Goal: Check status

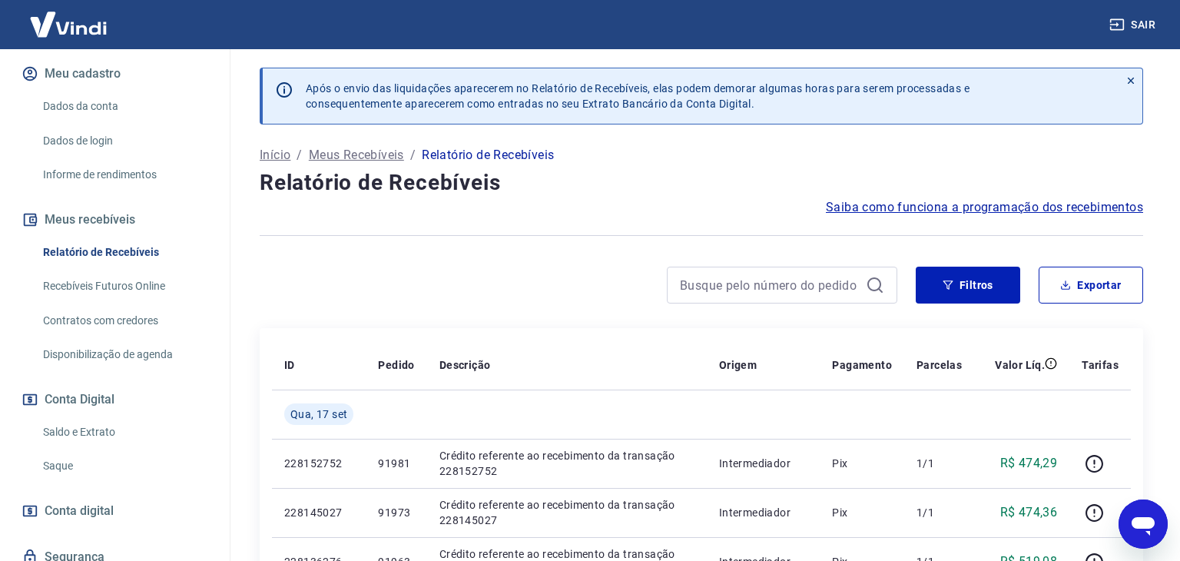
scroll to position [190, 0]
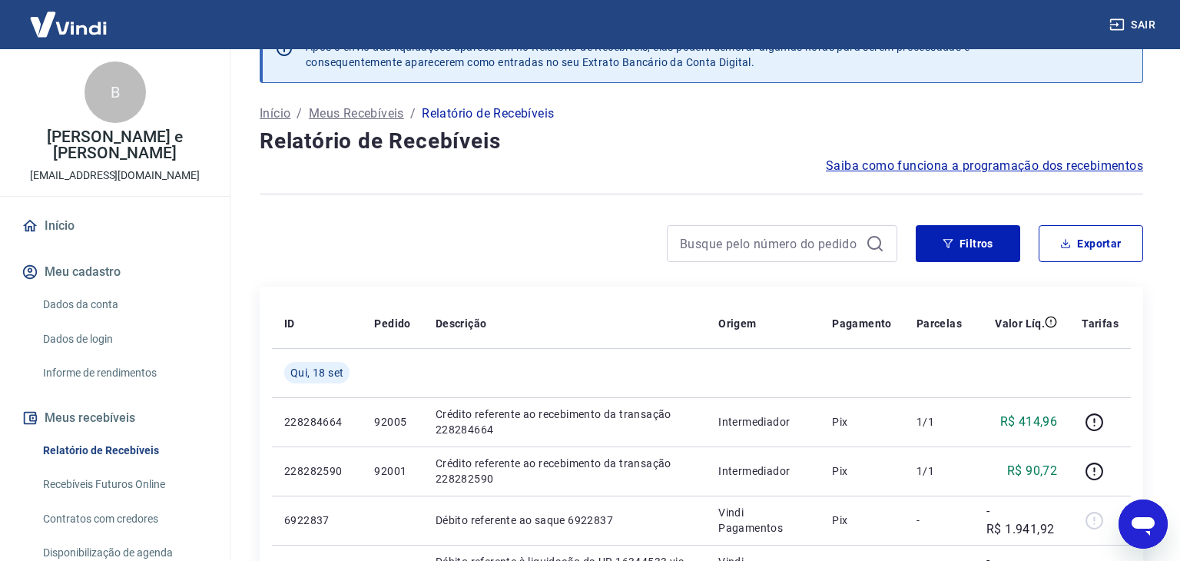
scroll to position [37, 0]
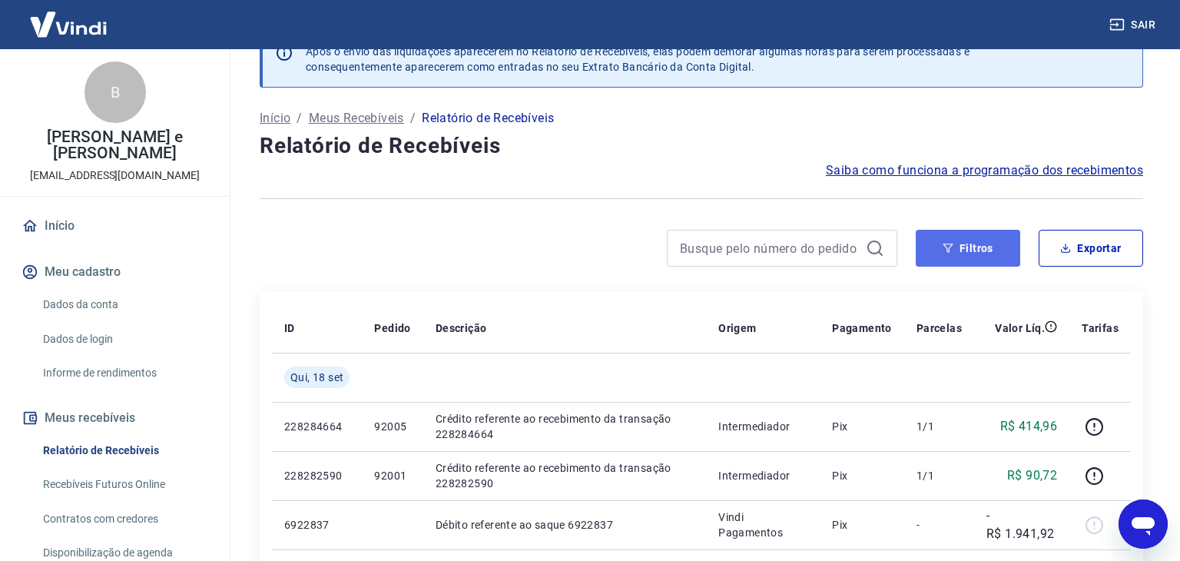
click at [942, 255] on button "Filtros" at bounding box center [967, 248] width 104 height 37
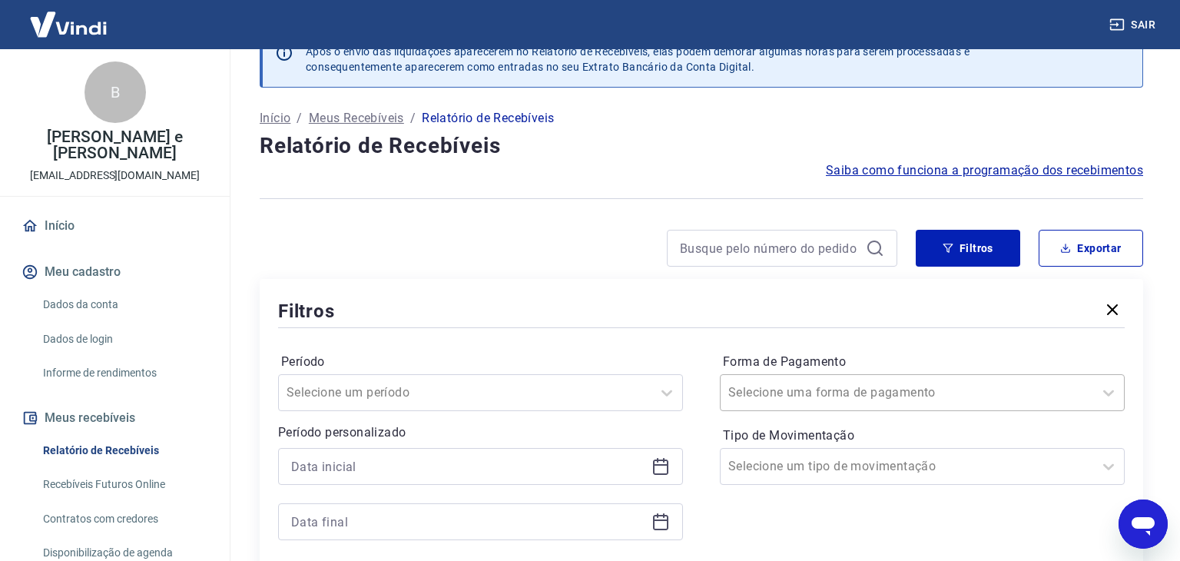
click at [800, 385] on input "Forma de Pagamento" at bounding box center [805, 392] width 155 height 18
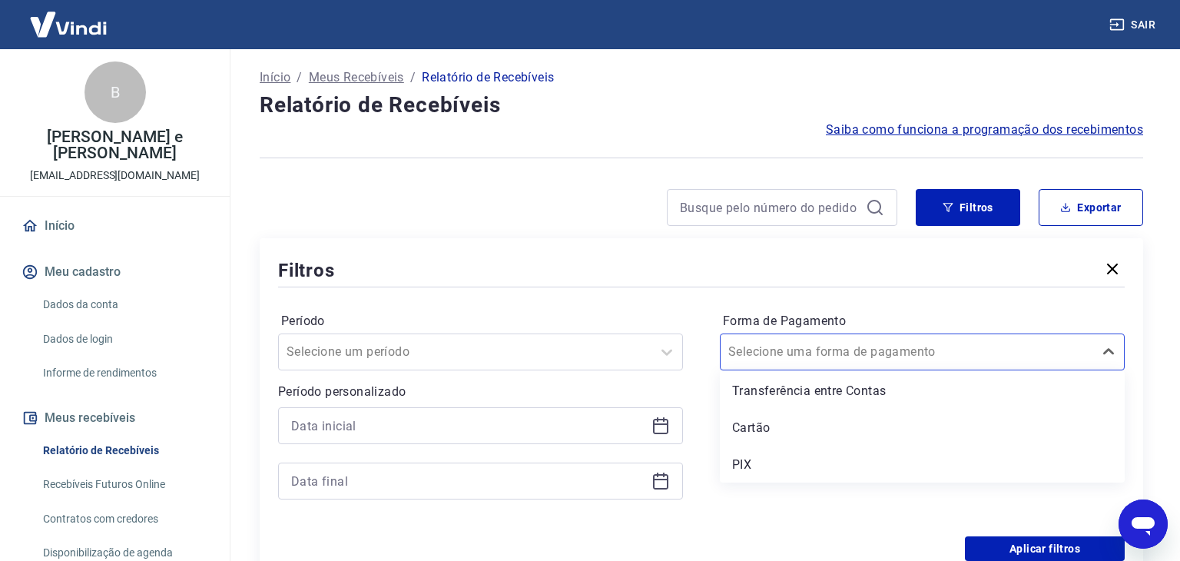
scroll to position [75, 0]
click at [773, 468] on div "PIX" at bounding box center [922, 467] width 405 height 31
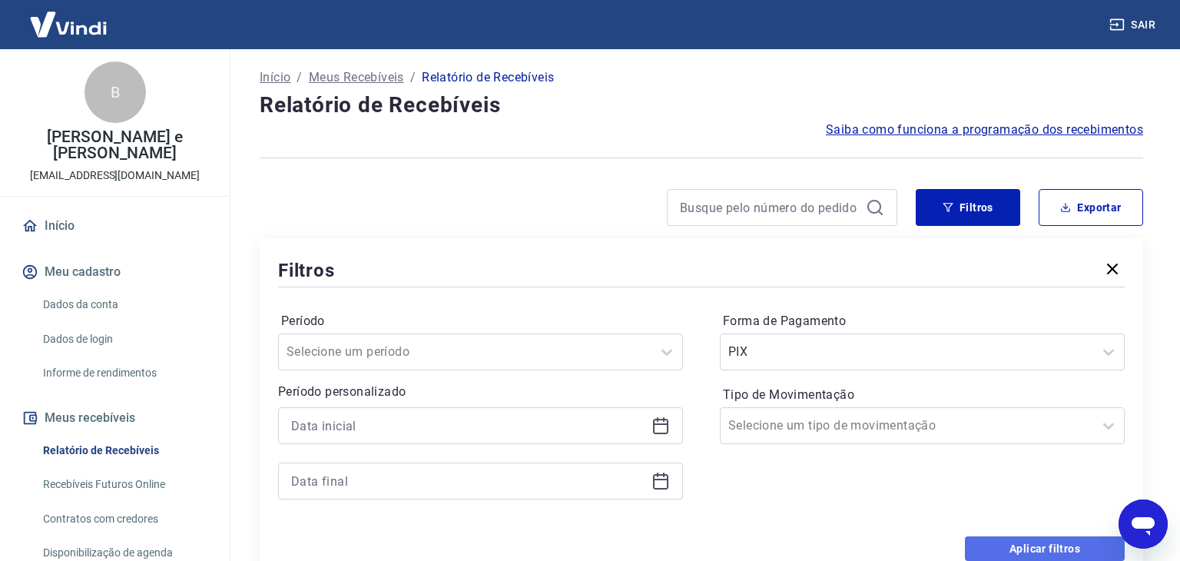
click at [1018, 547] on button "Aplicar filtros" at bounding box center [1045, 548] width 160 height 25
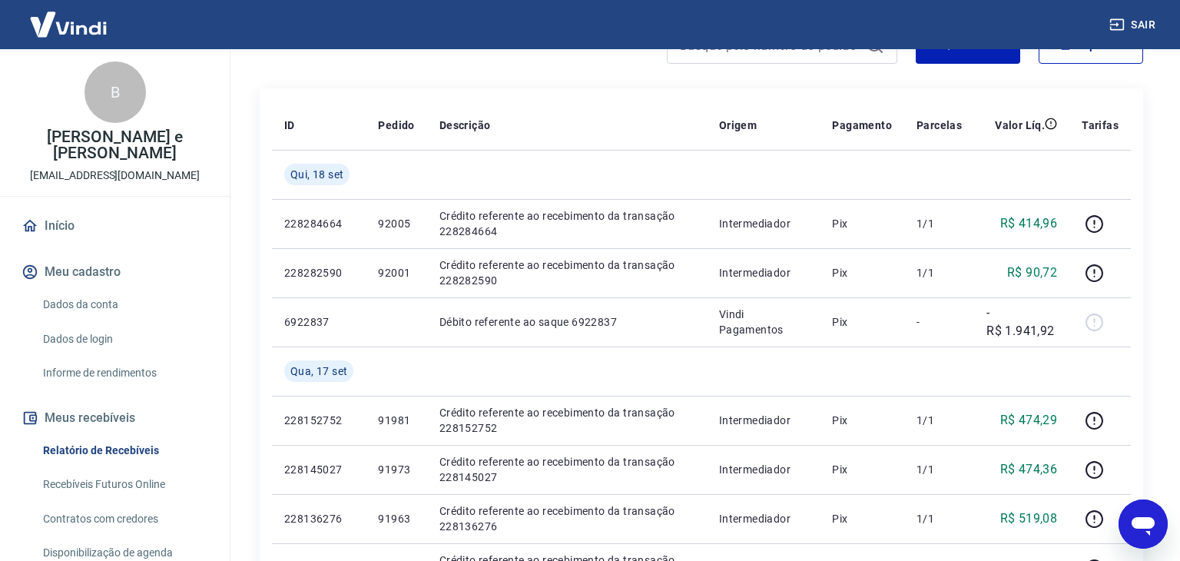
scroll to position [243, 0]
